Goal: Information Seeking & Learning: Learn about a topic

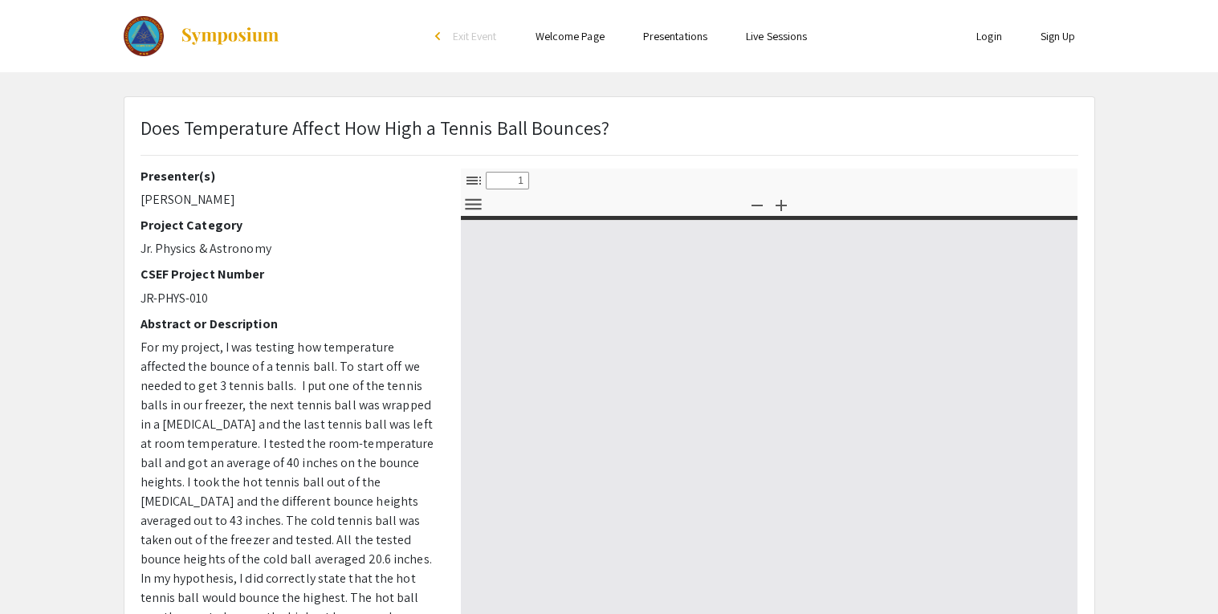
select select "custom"
type input "0"
select select "custom"
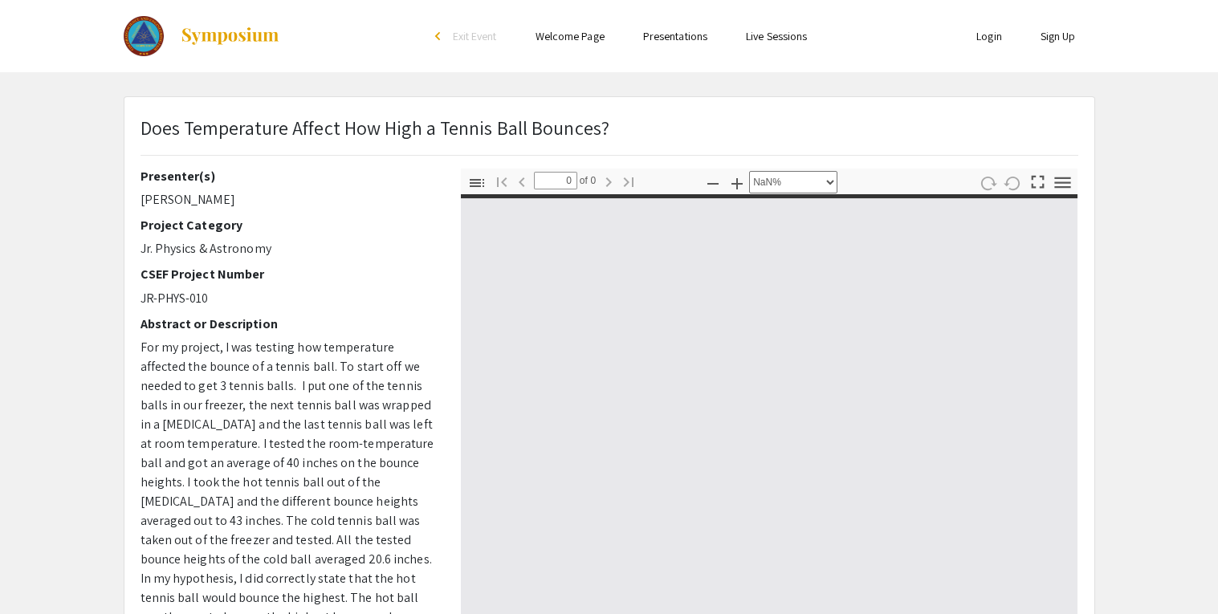
type input "1"
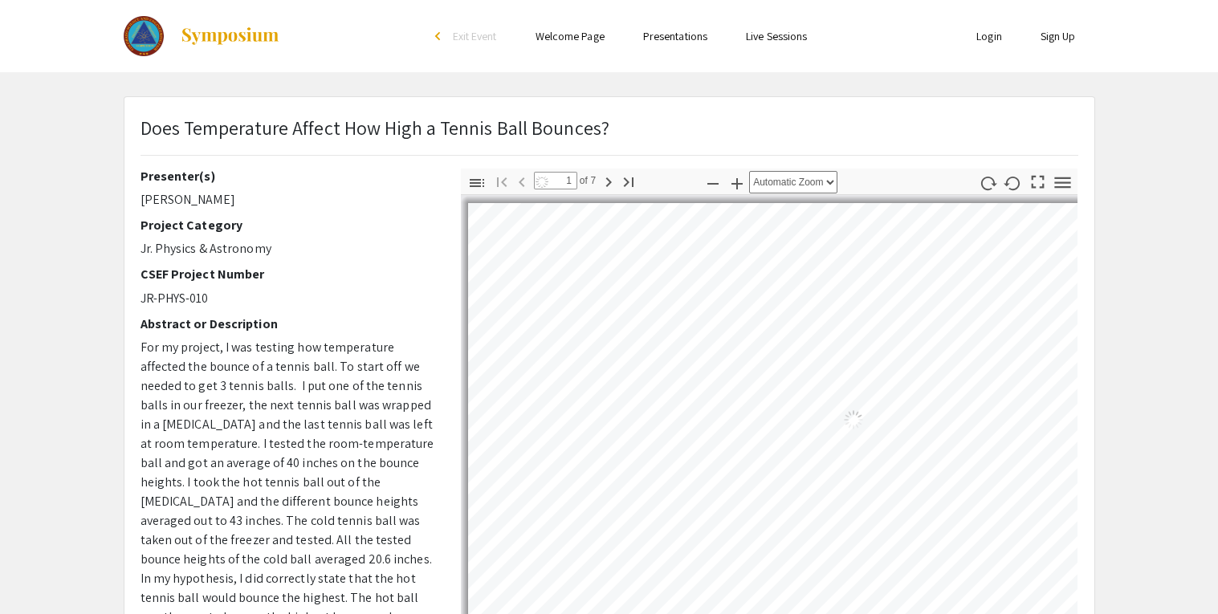
select select "auto"
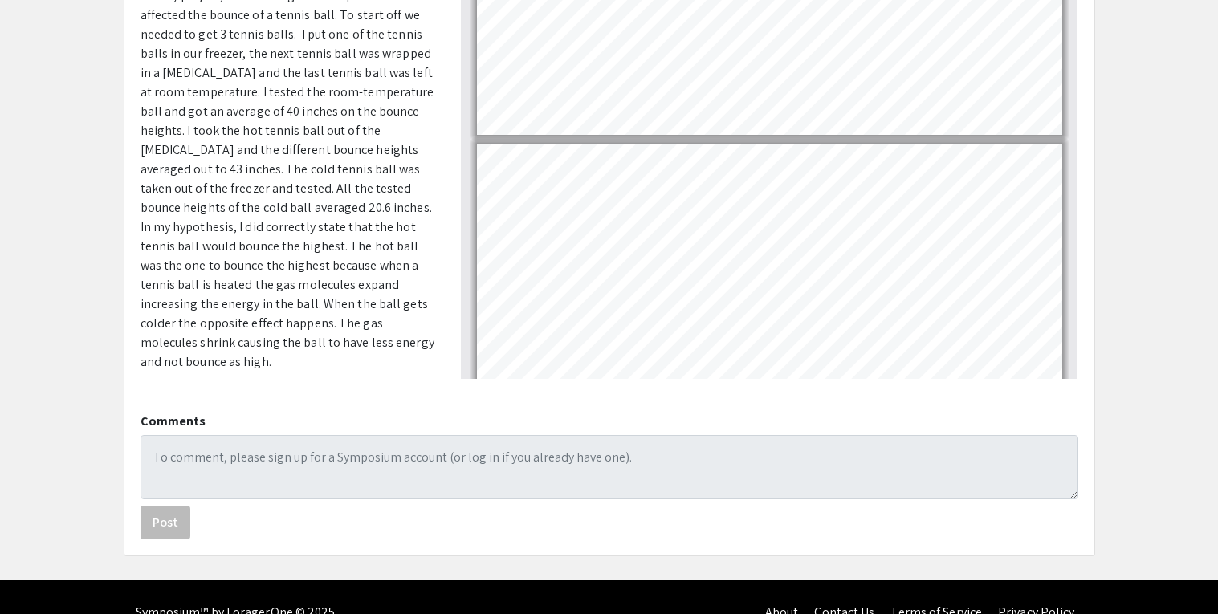
scroll to position [381, 0]
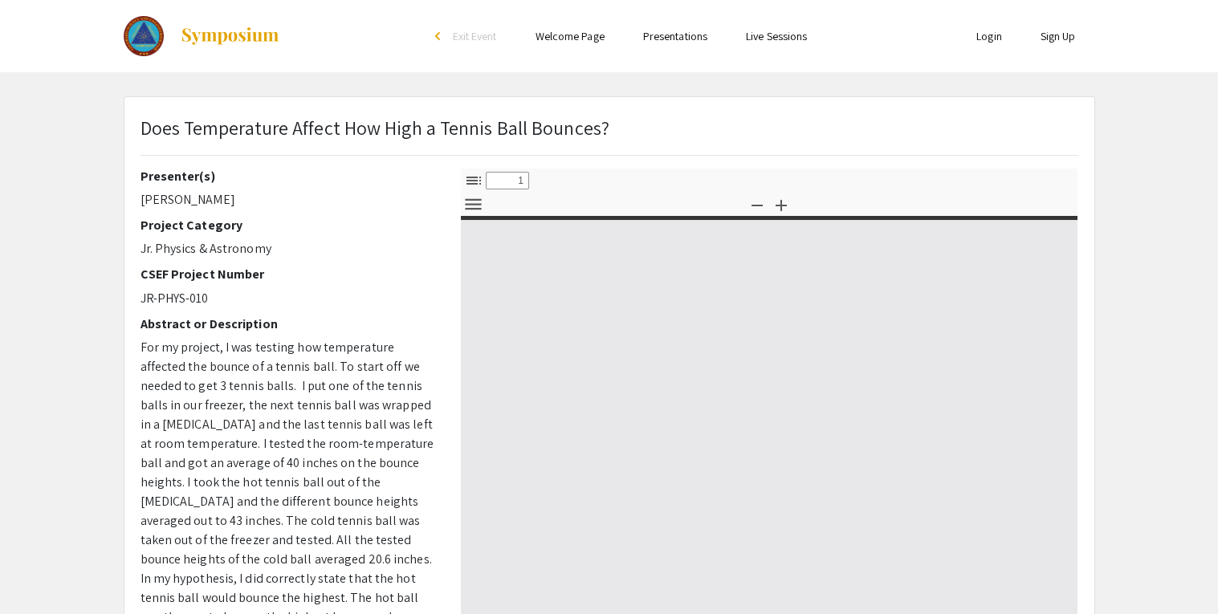
select select "custom"
type input "0"
select select "custom"
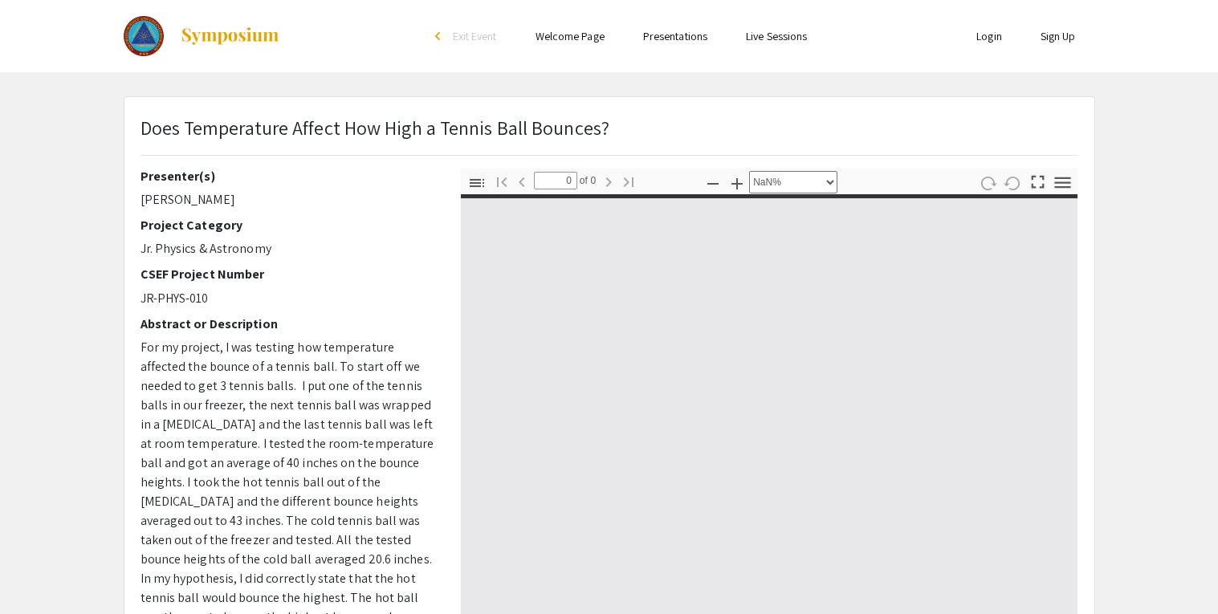
type input "1"
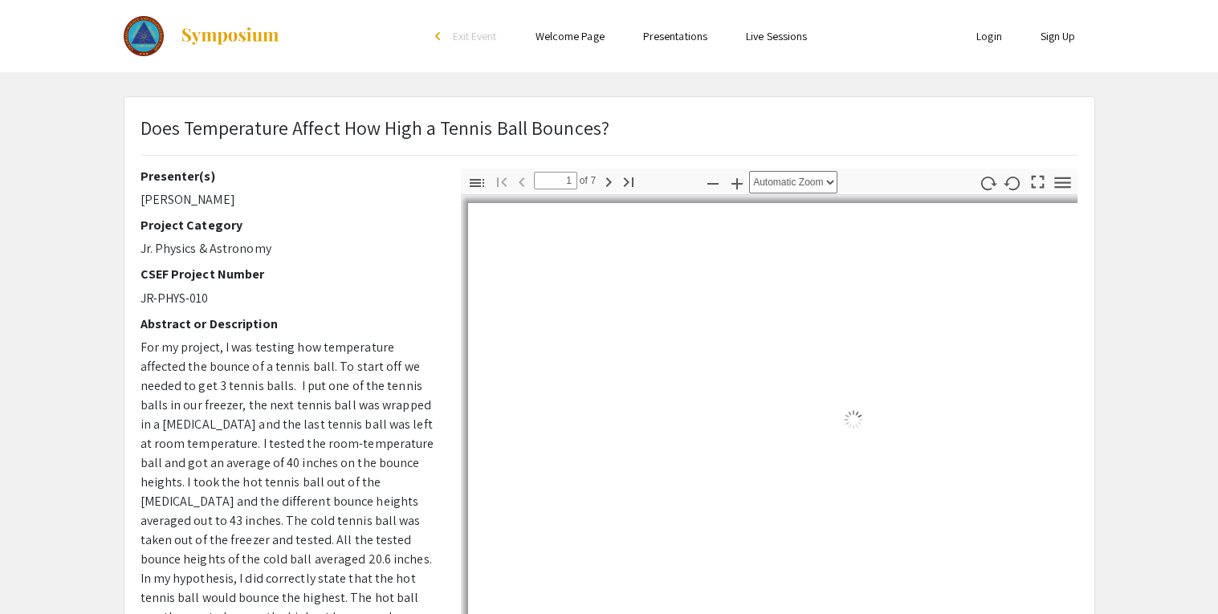
select select "auto"
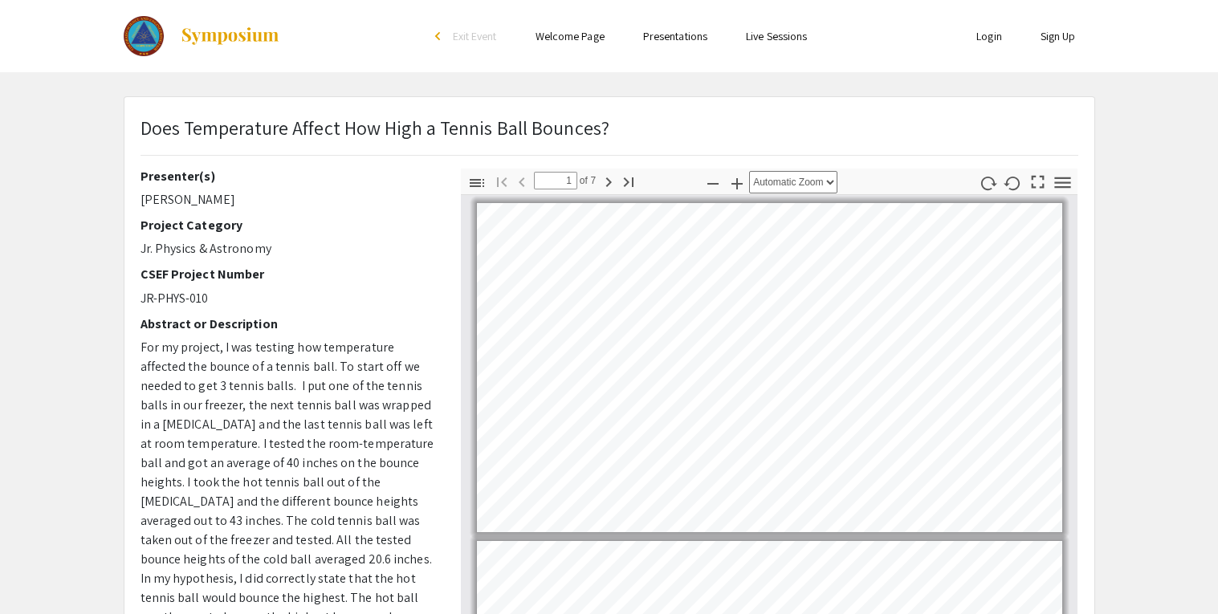
scroll to position [2, 0]
